Goal: Book appointment/travel/reservation

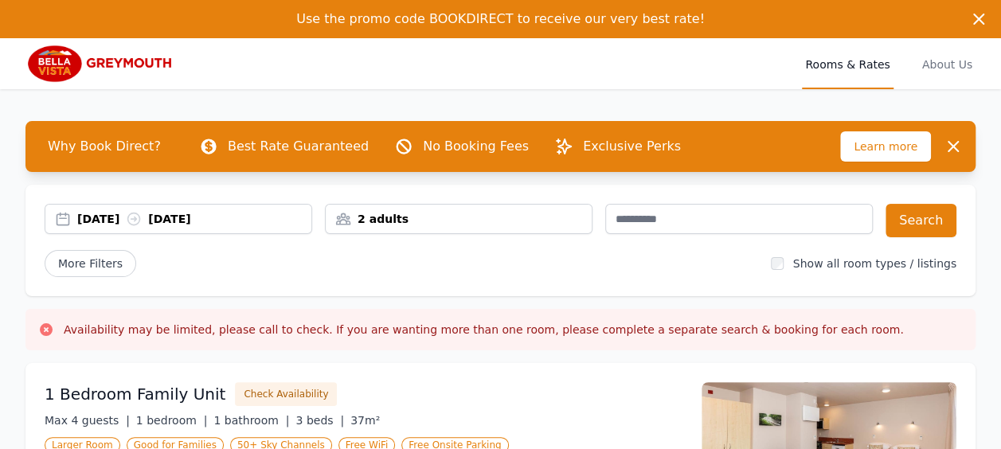
click at [123, 220] on div "[DATE] [DATE]" at bounding box center [194, 219] width 234 height 16
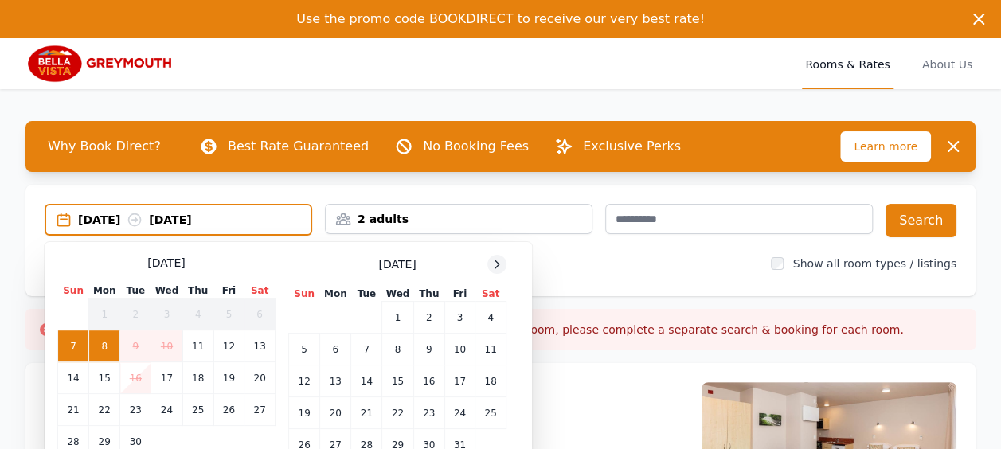
click at [492, 270] on icon at bounding box center [496, 264] width 13 height 13
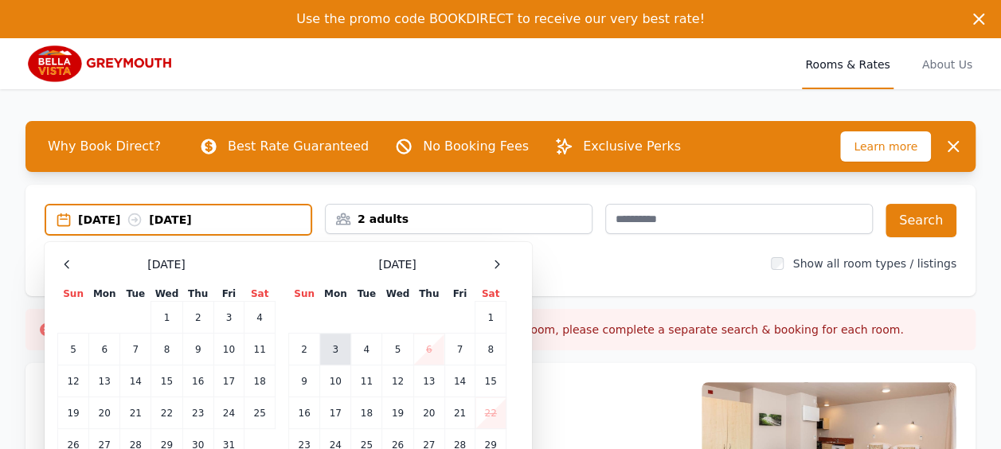
click at [331, 350] on td "3" at bounding box center [335, 350] width 31 height 32
click at [398, 347] on td "5" at bounding box center [397, 350] width 31 height 32
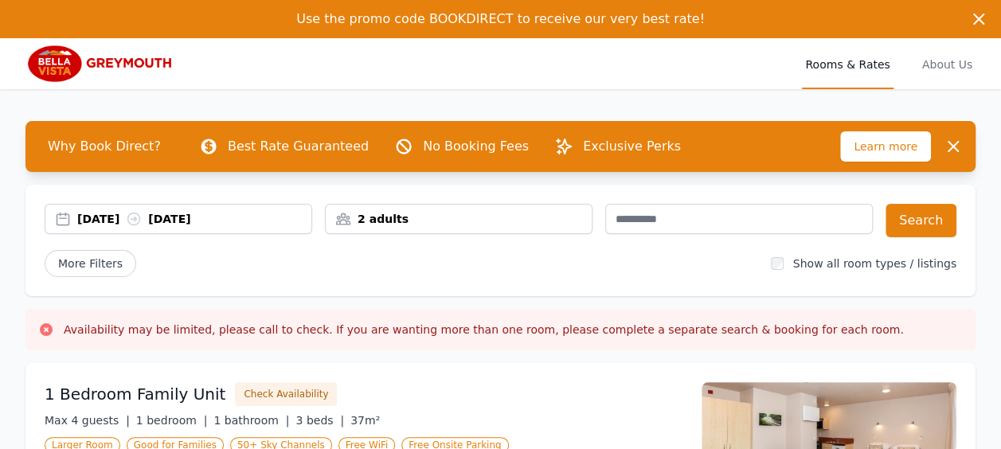
click at [681, 220] on input "text" at bounding box center [738, 219] width 267 height 30
click at [673, 220] on input "text" at bounding box center [738, 219] width 267 height 30
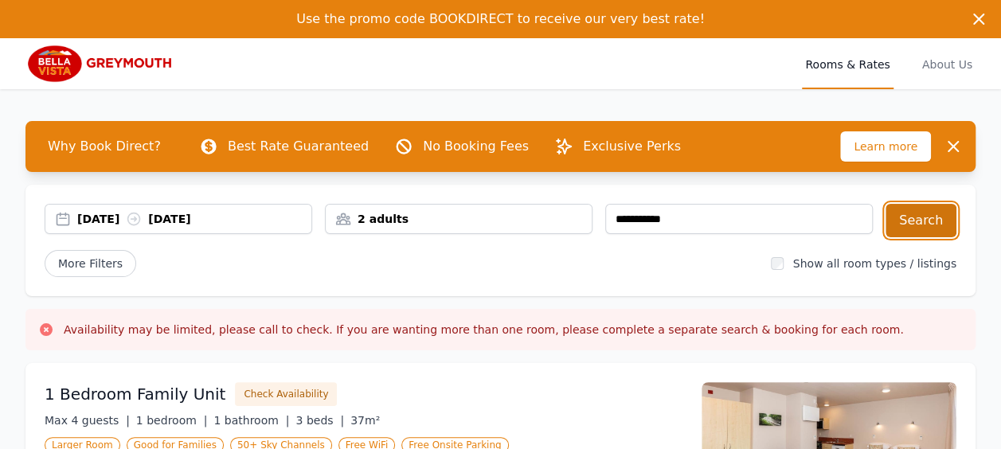
click at [944, 226] on button "Search" at bounding box center [920, 220] width 71 height 33
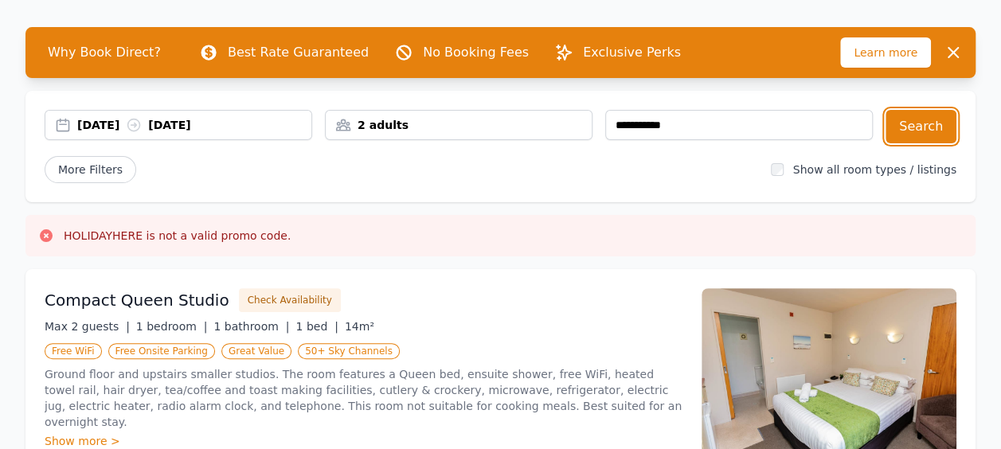
scroll to position [239, 0]
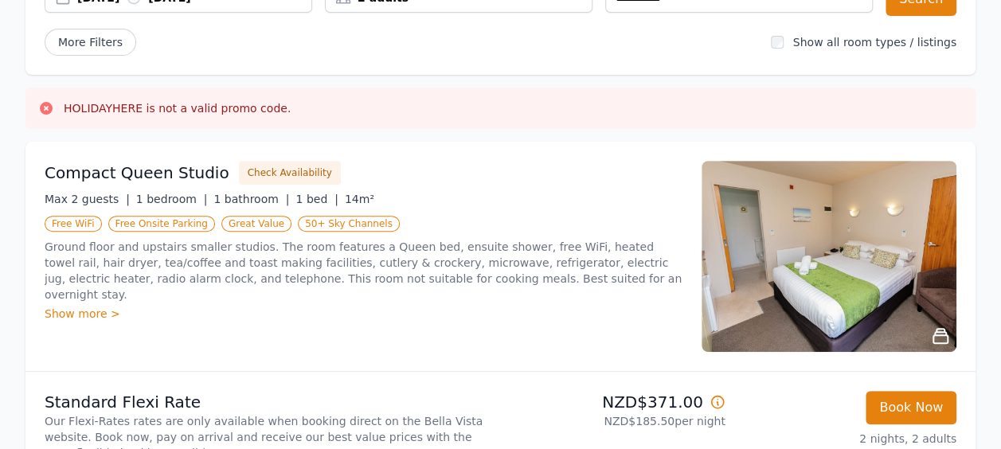
scroll to position [62, 0]
